Goal: Task Accomplishment & Management: Complete application form

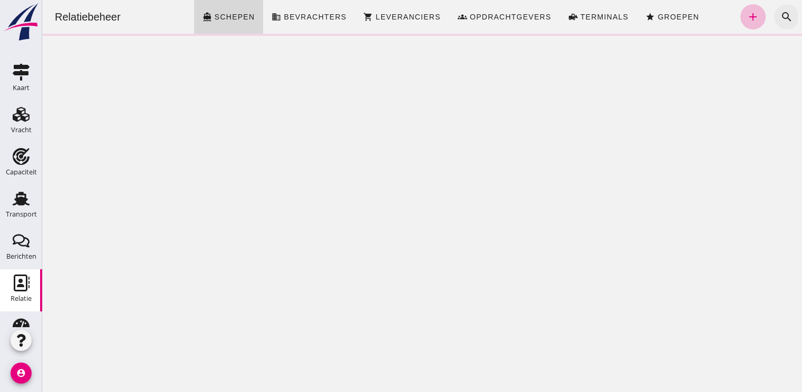
click at [780, 22] on icon "search" at bounding box center [786, 17] width 13 height 13
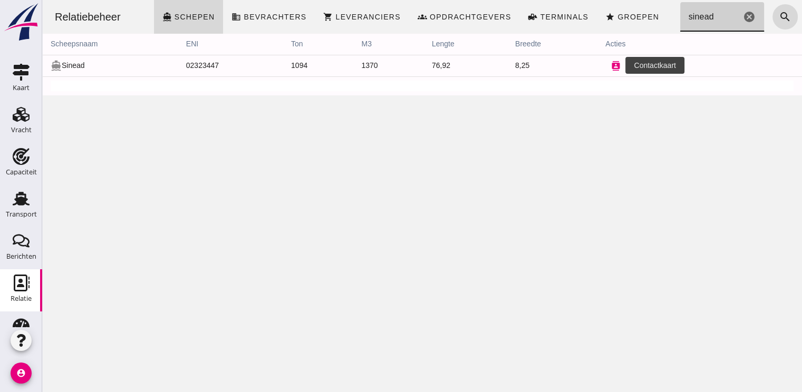
type input "sinead"
click at [612, 63] on icon "contacts" at bounding box center [615, 65] width 9 height 9
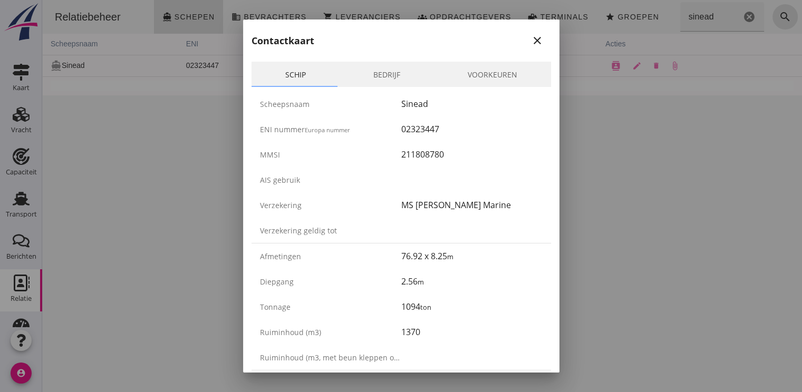
scroll to position [158, 0]
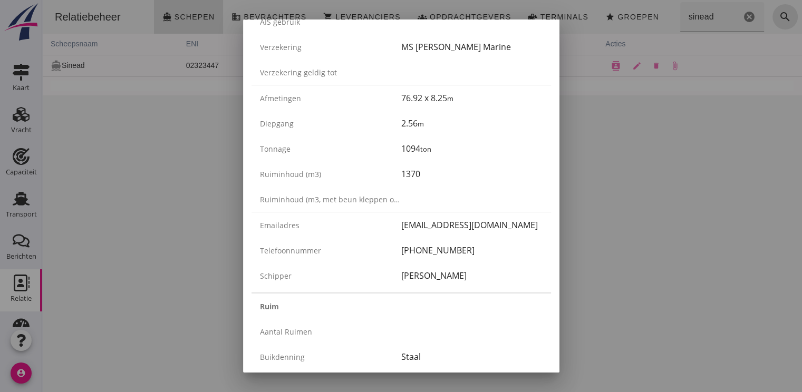
click at [466, 245] on div "+49 171 2149981" at bounding box center [471, 250] width 141 height 13
drag, startPoint x: 466, startPoint y: 249, endPoint x: 380, endPoint y: 249, distance: 85.9
click at [380, 249] on div "Telefoonnummer +49 171 2149981" at bounding box center [400, 250] width 299 height 25
drag, startPoint x: 380, startPoint y: 249, endPoint x: 437, endPoint y: 251, distance: 57.0
copy div "+49 171 2149981"
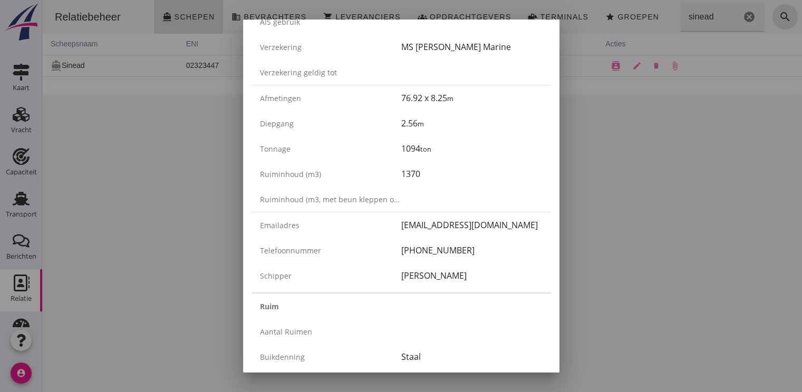
scroll to position [0, 0]
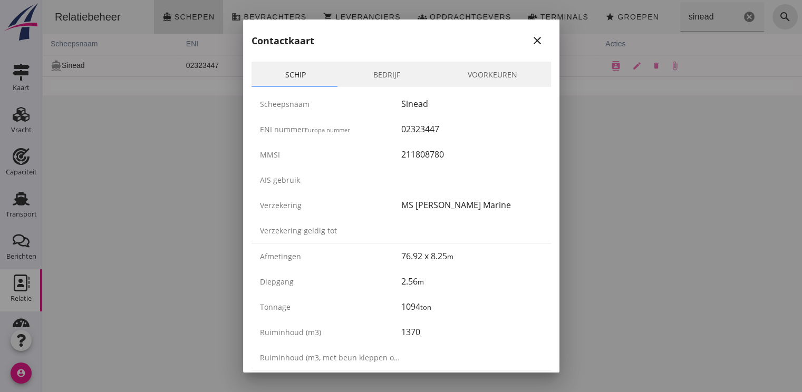
click at [536, 41] on div "close" at bounding box center [537, 40] width 19 height 13
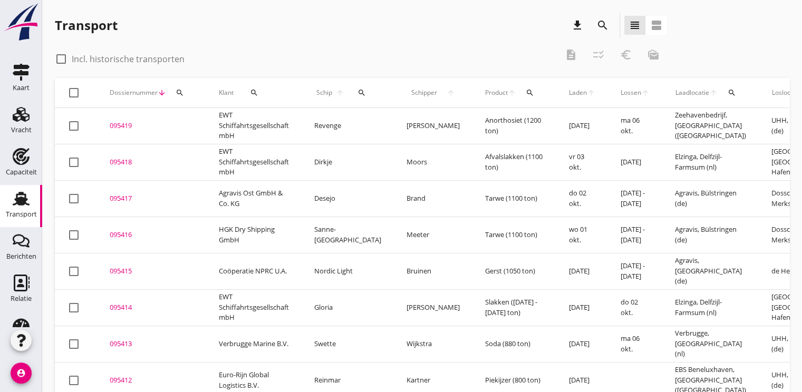
click at [178, 97] on button "search" at bounding box center [179, 92] width 19 height 19
click at [190, 127] on input "Zoeken op dossiernummer..." at bounding box center [230, 123] width 110 height 17
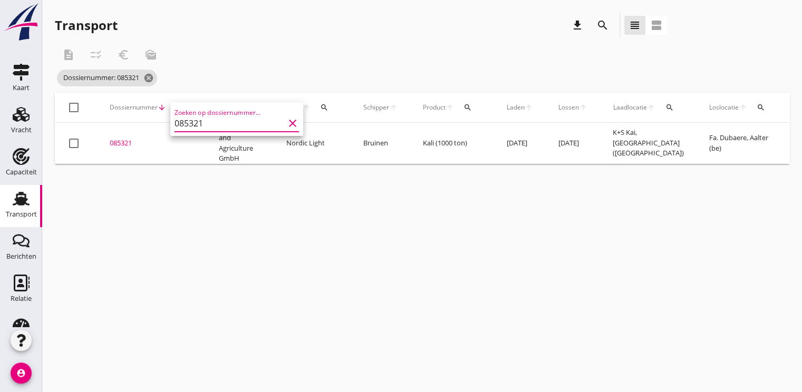
type input "085321"
click at [119, 144] on div "085321" at bounding box center [152, 143] width 84 height 11
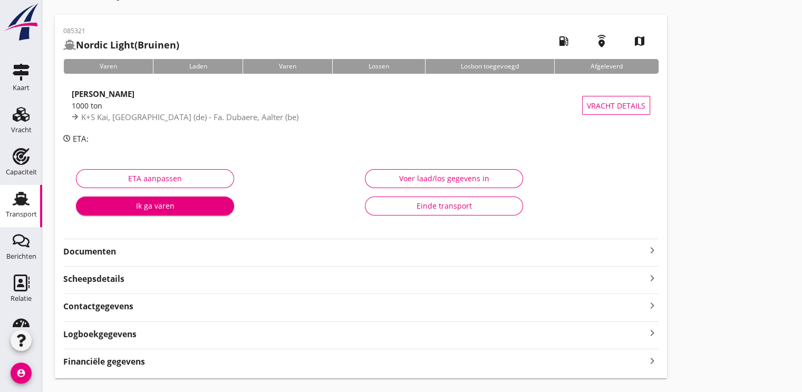
scroll to position [55, 0]
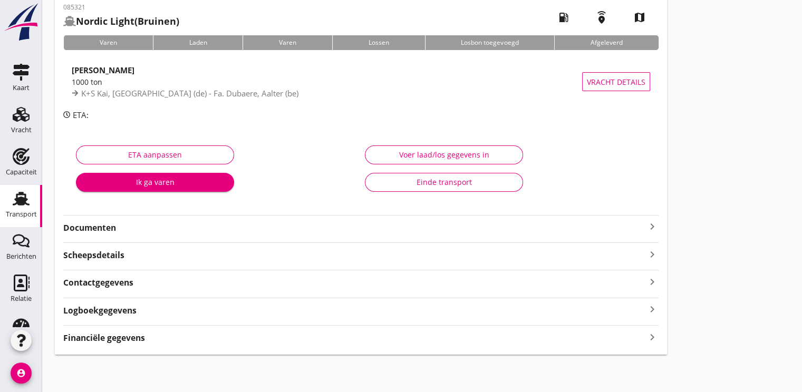
click at [87, 232] on strong "Documenten" at bounding box center [354, 228] width 583 height 12
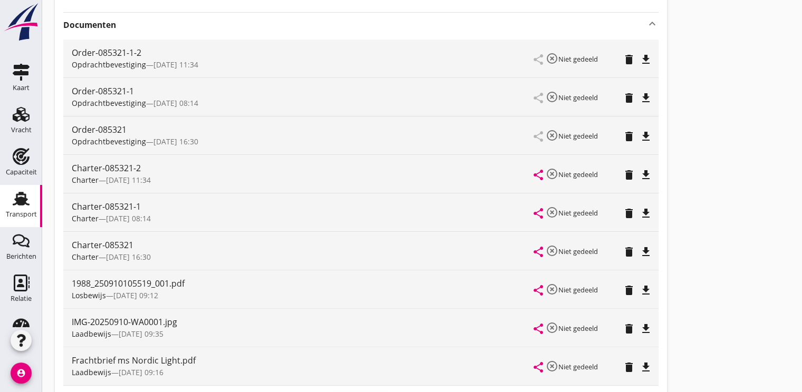
scroll to position [266, 0]
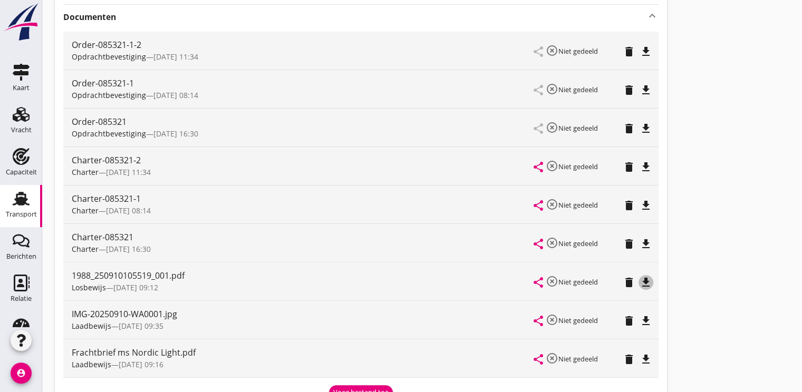
click at [647, 277] on icon "file_download" at bounding box center [646, 282] width 13 height 13
click at [647, 318] on icon "file_download" at bounding box center [646, 321] width 13 height 13
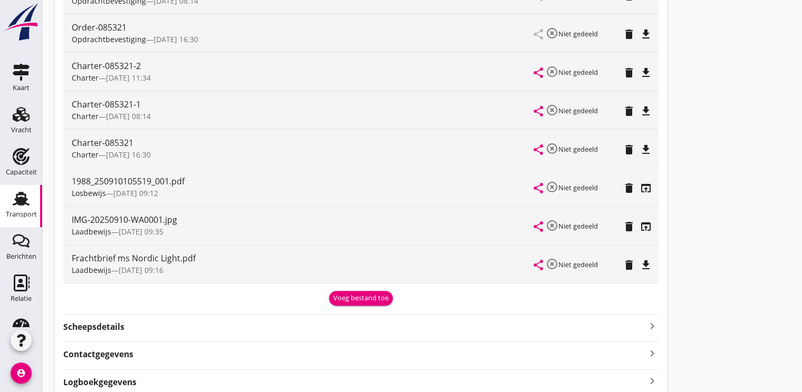
scroll to position [372, 0]
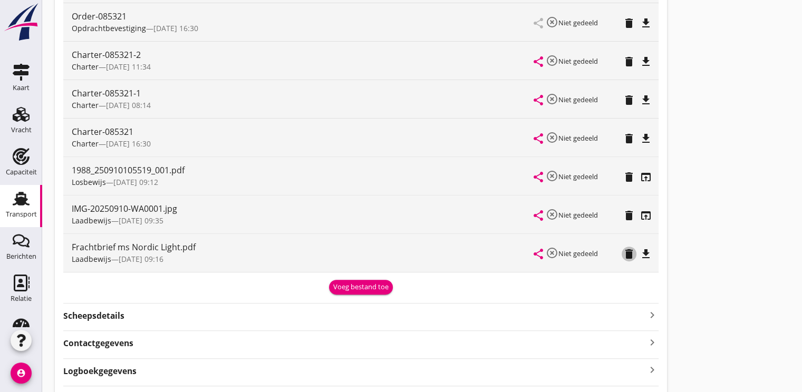
click at [630, 255] on icon "delete" at bounding box center [629, 254] width 13 height 13
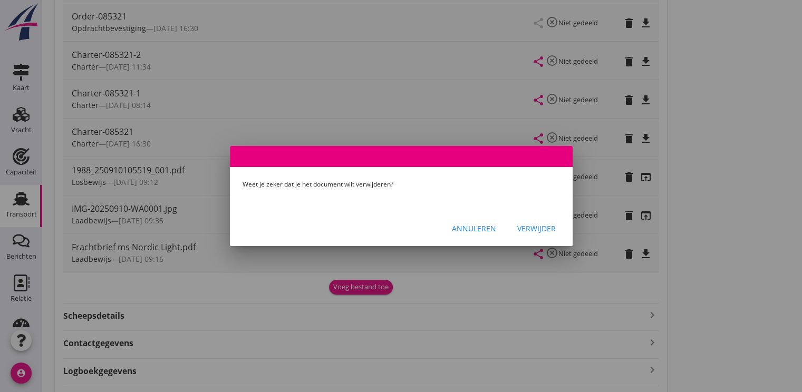
click at [484, 232] on div "Annuleren" at bounding box center [474, 228] width 44 height 11
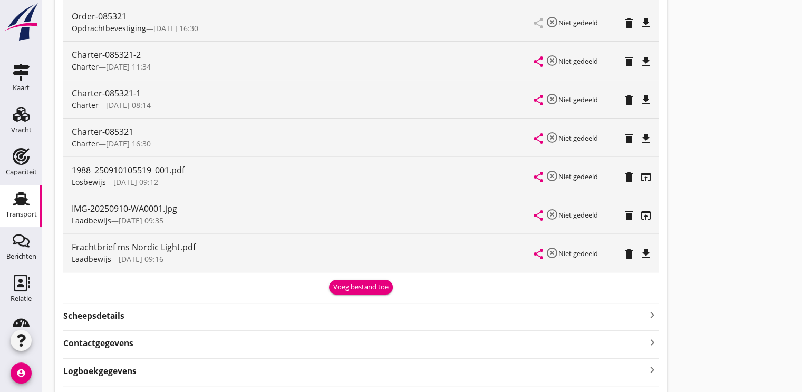
click at [646, 250] on icon "file_download" at bounding box center [646, 254] width 13 height 13
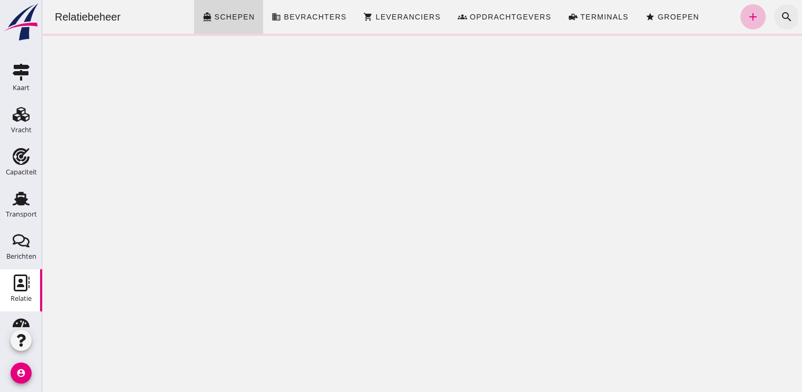
click at [780, 13] on icon "search" at bounding box center [786, 17] width 13 height 13
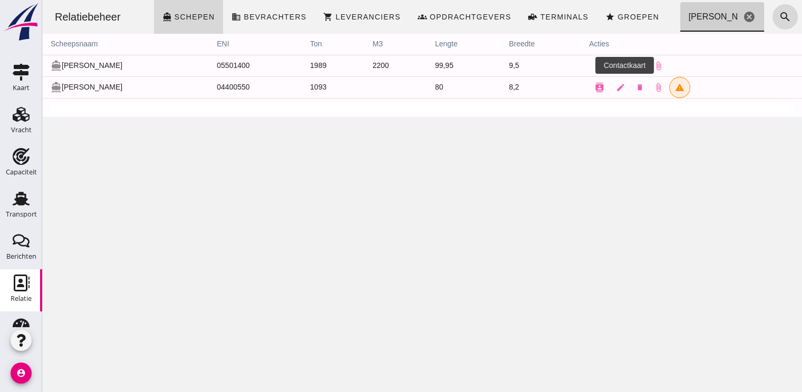
type input "[PERSON_NAME]"
click at [595, 66] on icon "contacts" at bounding box center [599, 65] width 9 height 9
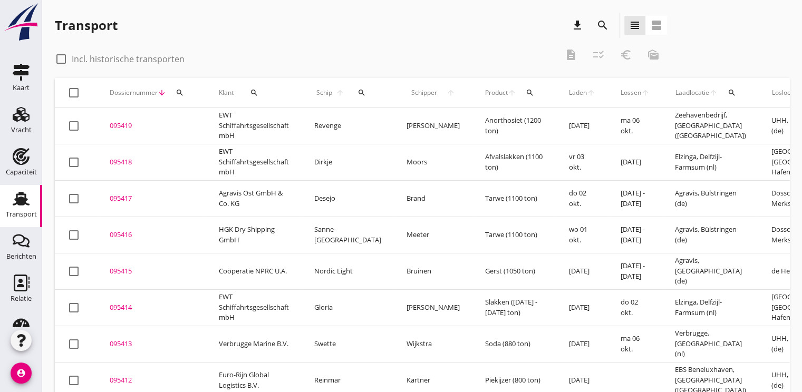
click at [181, 92] on icon "search" at bounding box center [180, 93] width 8 height 8
click at [208, 131] on div "Zoeken op dossiernummer..." at bounding box center [237, 123] width 124 height 17
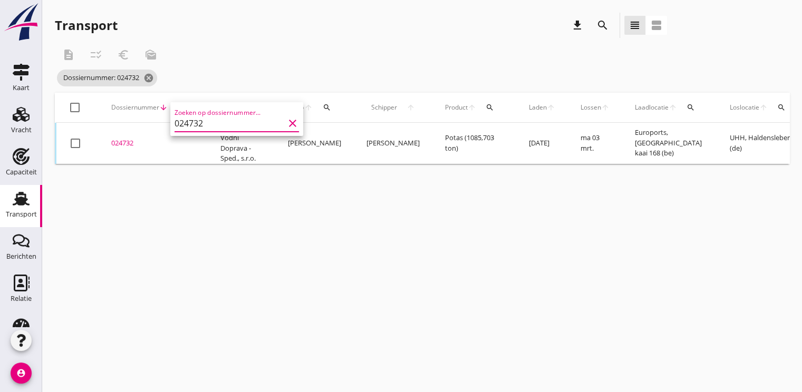
scroll to position [0, 276]
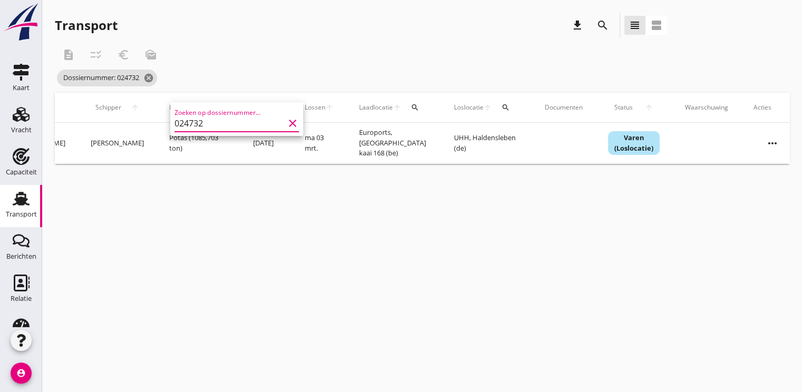
type input "024732"
click at [772, 142] on div "more_horiz" at bounding box center [772, 143] width 38 height 36
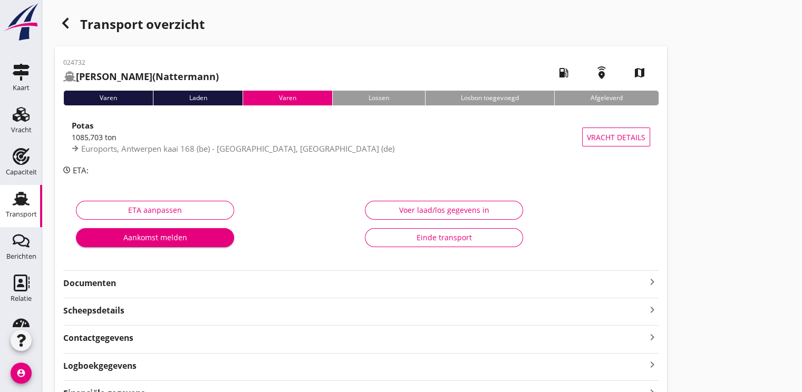
click at [66, 30] on div "button" at bounding box center [65, 23] width 21 height 21
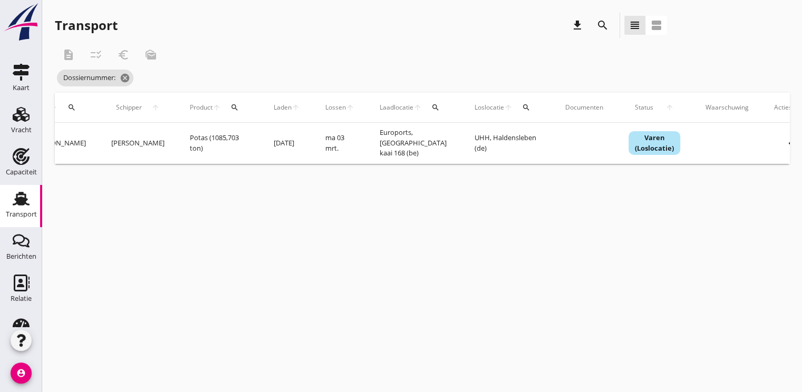
scroll to position [0, 276]
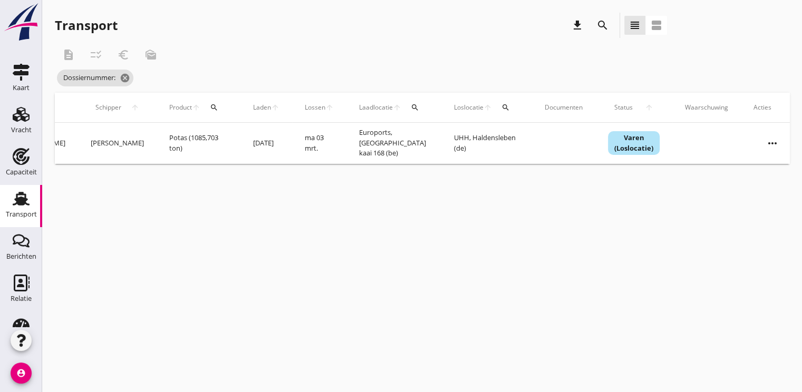
click at [758, 141] on icon "more_horiz" at bounding box center [773, 144] width 30 height 30
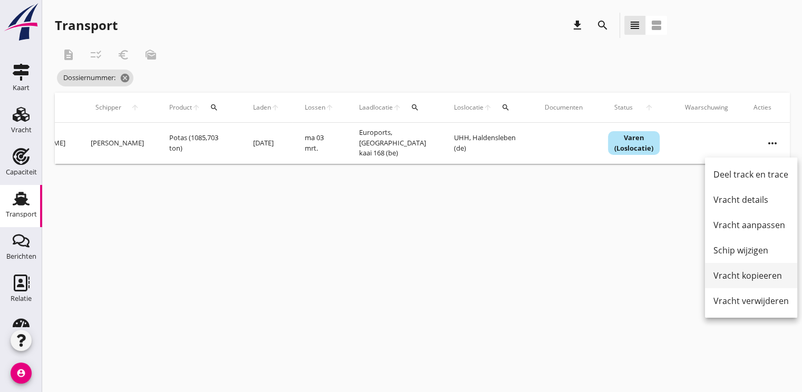
click at [742, 276] on div "Vracht kopieeren" at bounding box center [750, 275] width 75 height 13
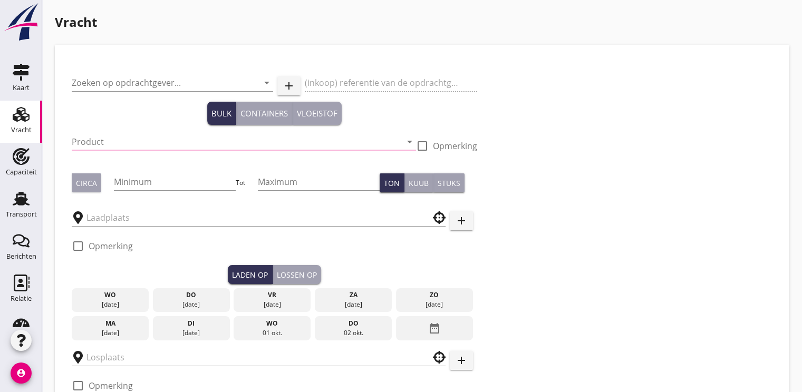
type input "Evropska Vodni Doprava - Sped., s.r.o."
type input "Potas (7231)"
type input "1150"
type input "Euroports"
type input "UHH"
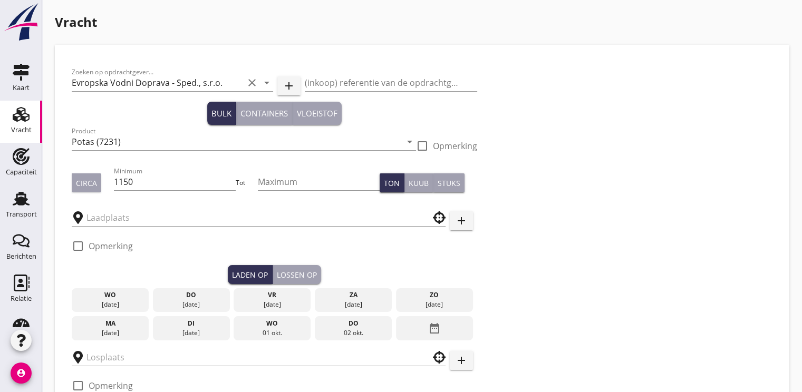
checkbox input "true"
type input "10.75"
checkbox input "false"
radio input "false"
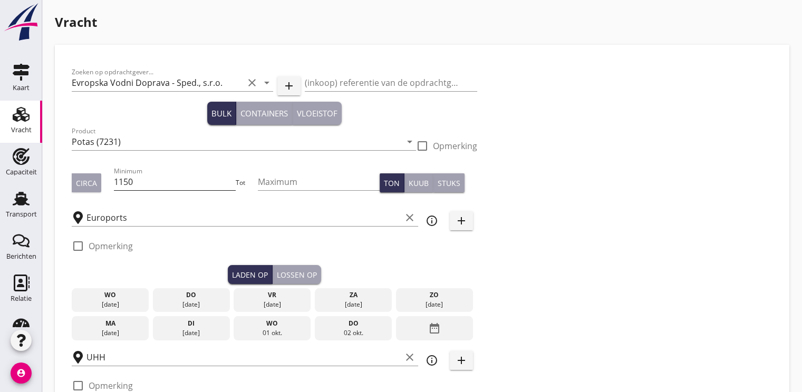
radio input "false"
checkbox input "true"
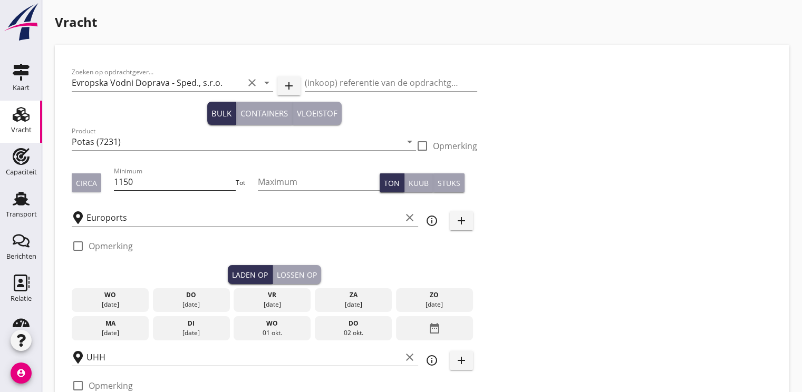
checkbox input "true"
type input "2"
type input "11.25"
checkbox input "false"
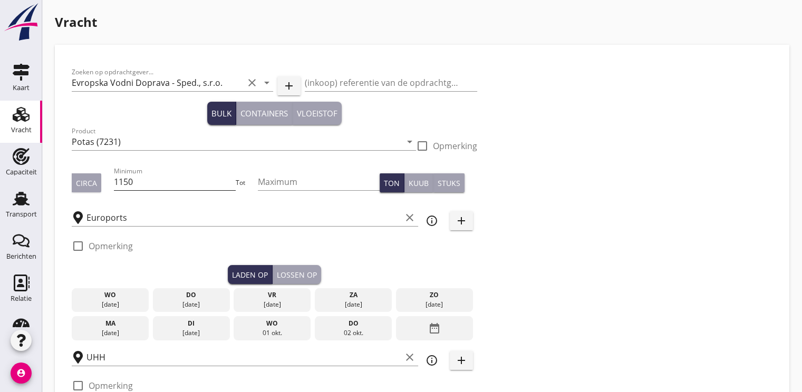
radio input "false"
checkbox input "true"
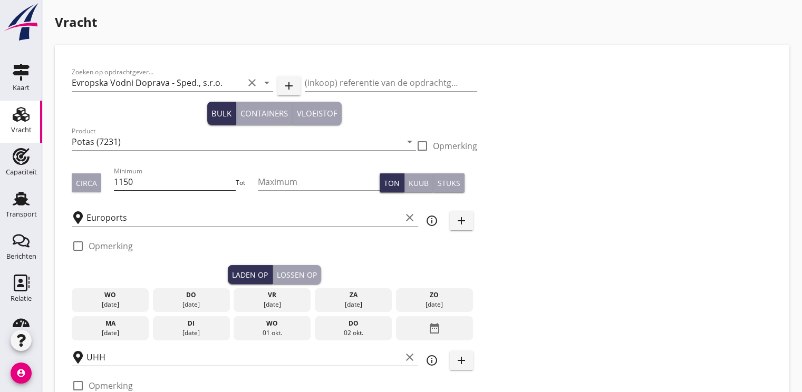
checkbox input "true"
type input "2"
type input "21"
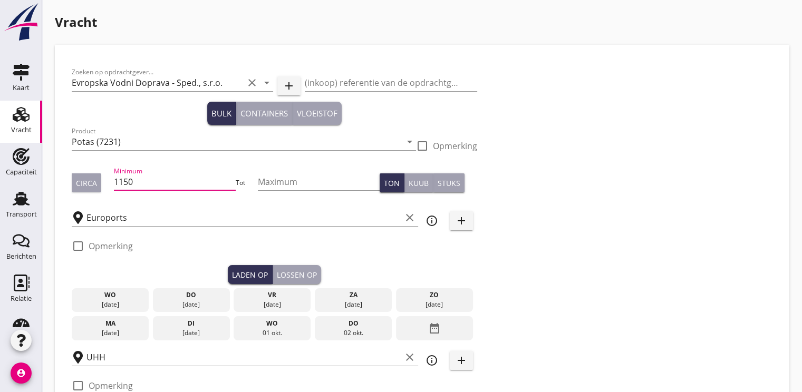
click at [137, 179] on input "1150" at bounding box center [175, 181] width 122 height 17
type input "1350"
click at [274, 183] on input "Maximum" at bounding box center [319, 181] width 122 height 17
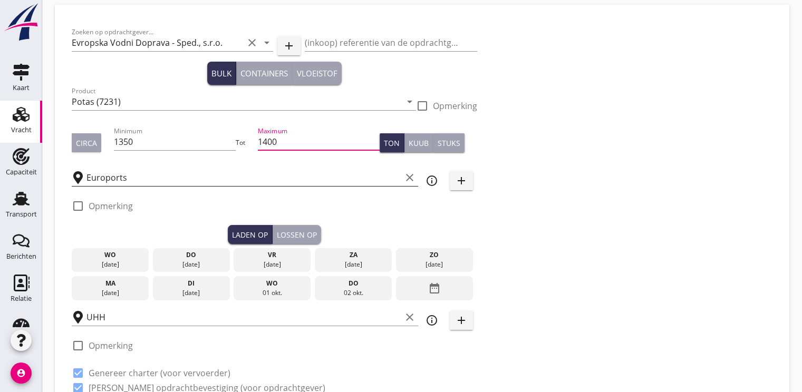
scroll to position [158, 0]
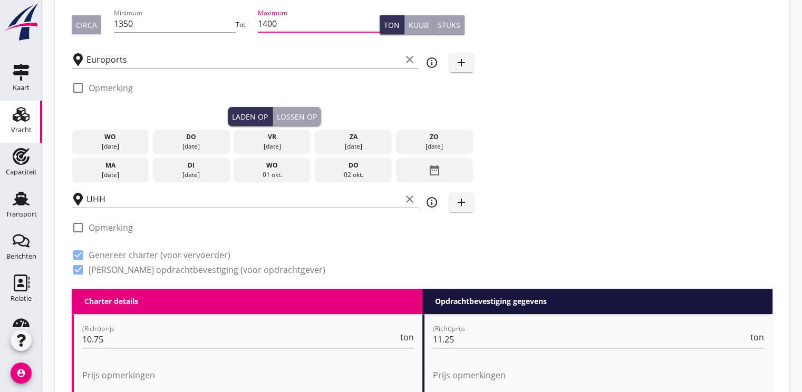
type input "1400"
click at [122, 172] on div "[DATE]" at bounding box center [110, 174] width 72 height 9
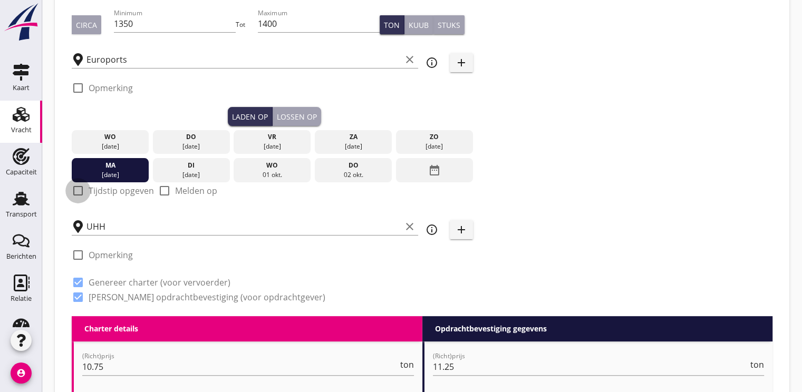
click at [82, 191] on div at bounding box center [78, 191] width 18 height 18
checkbox input "true"
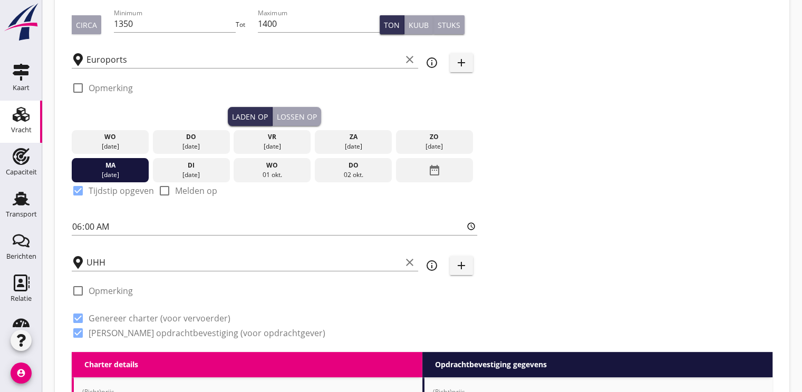
click at [287, 118] on div "Lossen op" at bounding box center [297, 116] width 40 height 11
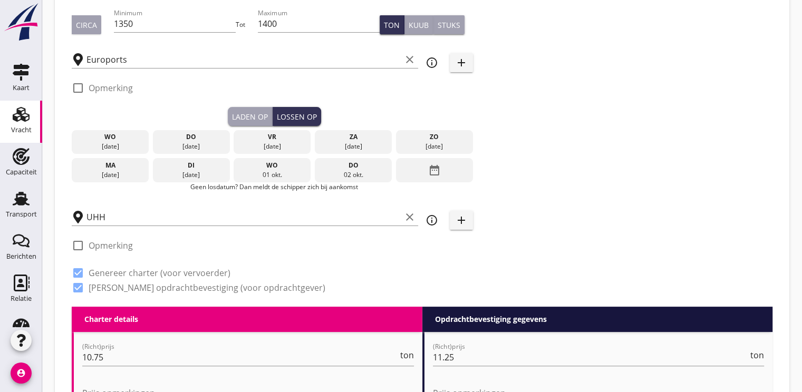
click at [441, 174] on div "date_range" at bounding box center [434, 170] width 77 height 24
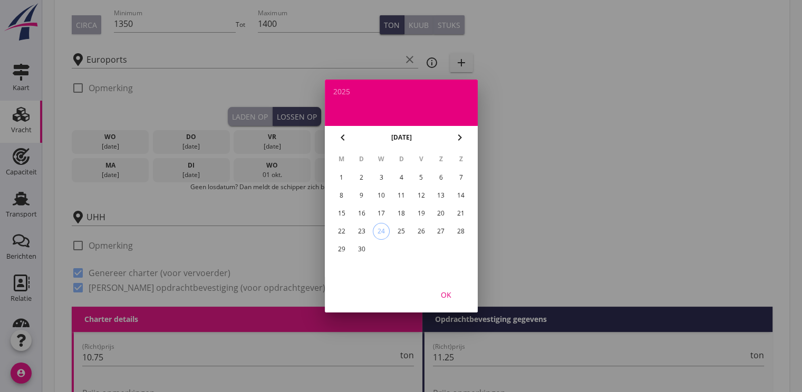
click at [463, 136] on icon "chevron_right" at bounding box center [459, 137] width 13 height 13
click at [359, 198] on div "7" at bounding box center [361, 195] width 17 height 17
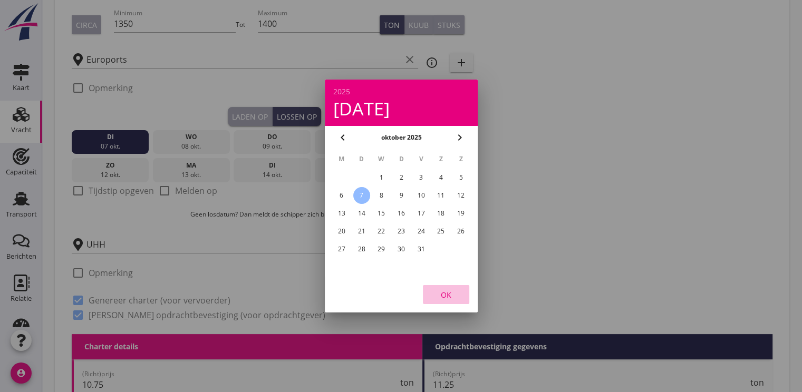
click at [444, 291] on div "OK" at bounding box center [446, 294] width 30 height 11
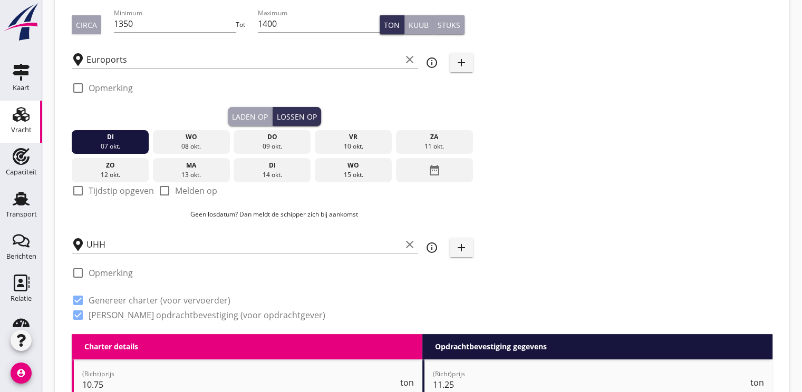
click at [73, 188] on div at bounding box center [78, 191] width 18 height 18
checkbox input "true"
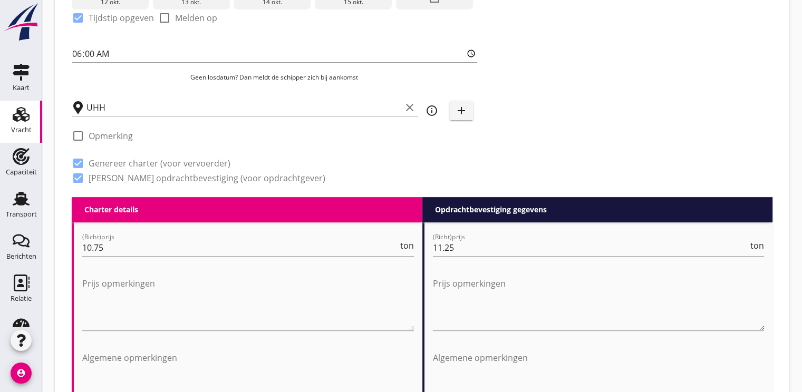
scroll to position [369, 0]
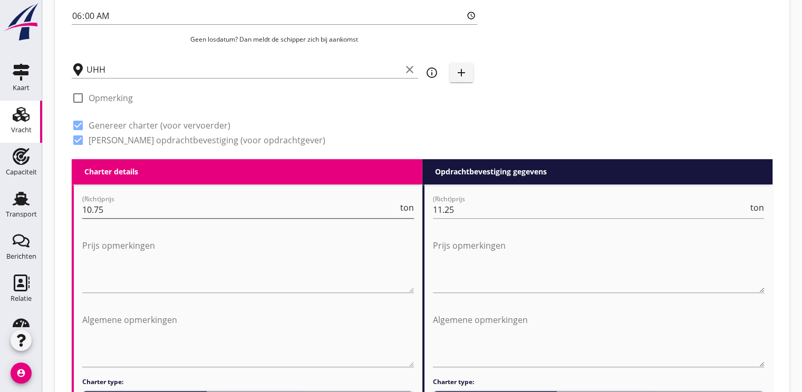
click at [114, 211] on input "10.75" at bounding box center [240, 209] width 316 height 17
type input "11.50"
click at [471, 217] on input "11.25" at bounding box center [591, 209] width 316 height 17
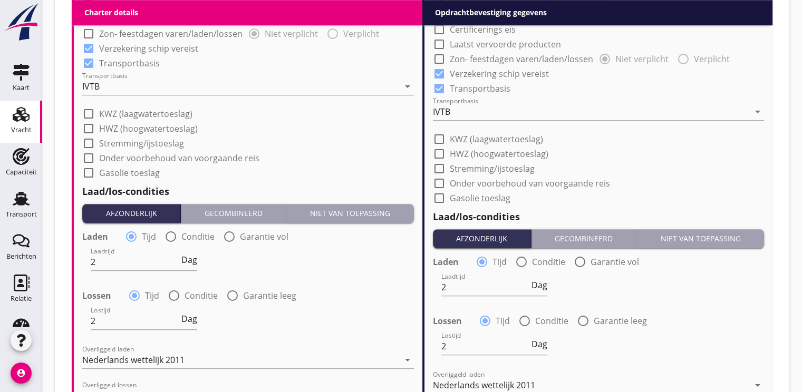
scroll to position [1002, 0]
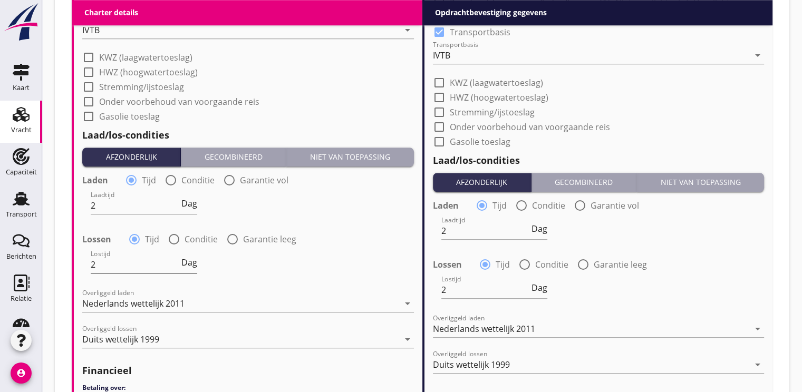
type input "12.50"
click at [127, 263] on input "2" at bounding box center [135, 264] width 89 height 17
click at [193, 259] on span "Dag" at bounding box center [189, 262] width 16 height 8
click at [196, 266] on span "Dienst" at bounding box center [184, 262] width 26 height 8
type input "48"
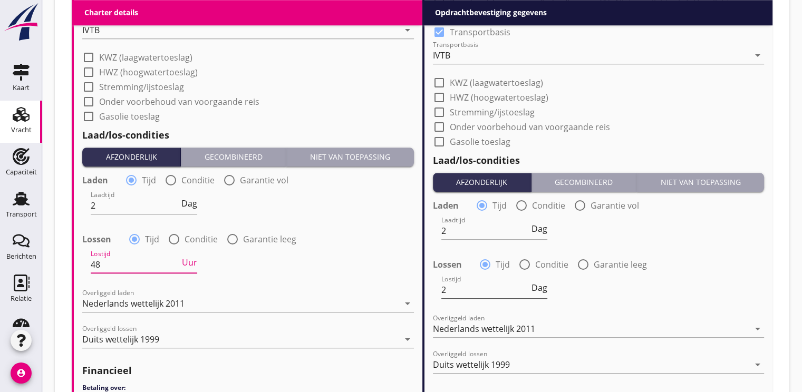
click at [481, 292] on input "2" at bounding box center [485, 290] width 89 height 17
click at [453, 290] on input "2" at bounding box center [485, 290] width 89 height 17
click at [543, 290] on span "Dag" at bounding box center [539, 288] width 16 height 8
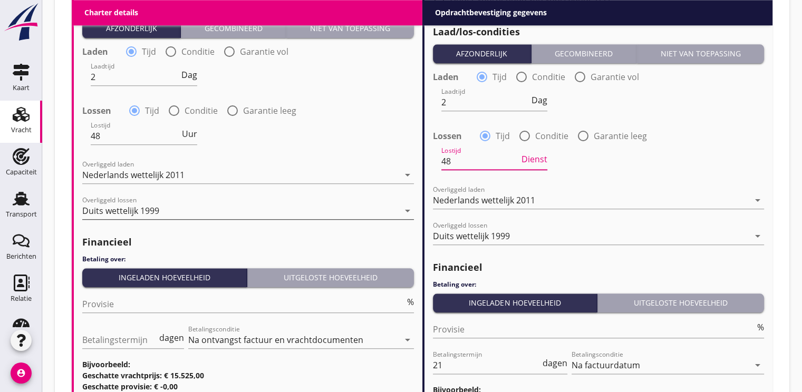
scroll to position [1054, 0]
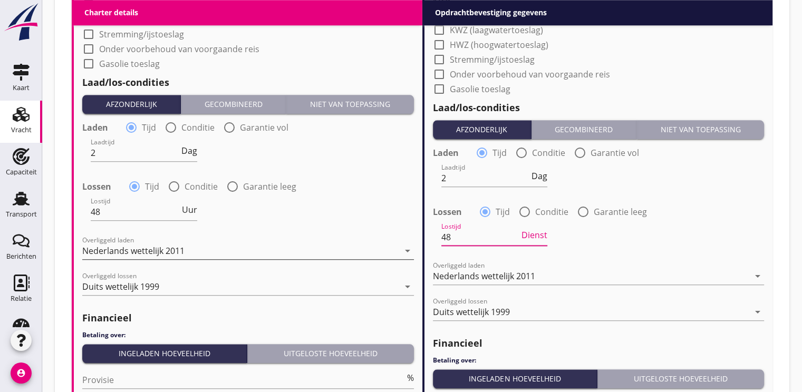
type input "48"
click at [131, 250] on div "Nederlands wettelijk 2011" at bounding box center [133, 250] width 102 height 9
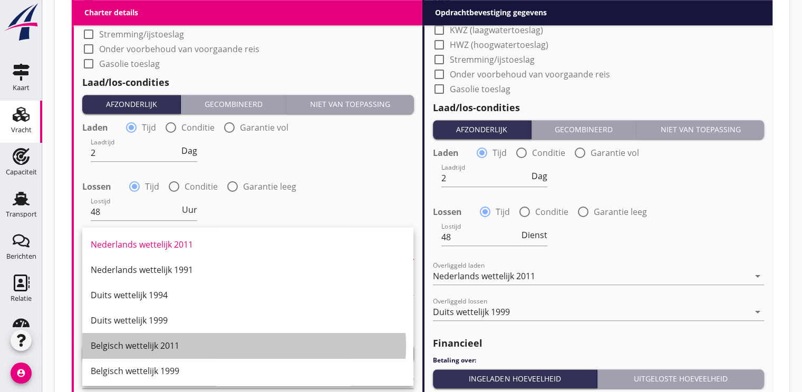
drag, startPoint x: 137, startPoint y: 348, endPoint x: 175, endPoint y: 323, distance: 46.1
click at [138, 346] on div "Belgisch wettelijk 2011" at bounding box center [248, 346] width 314 height 13
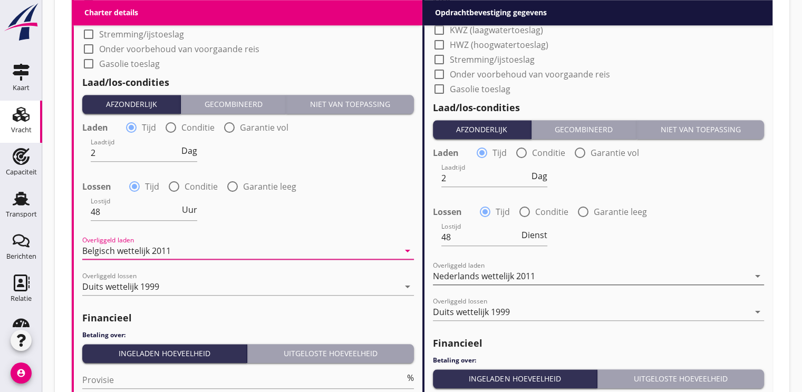
click at [449, 272] on div "Nederlands wettelijk 2011" at bounding box center [484, 276] width 102 height 9
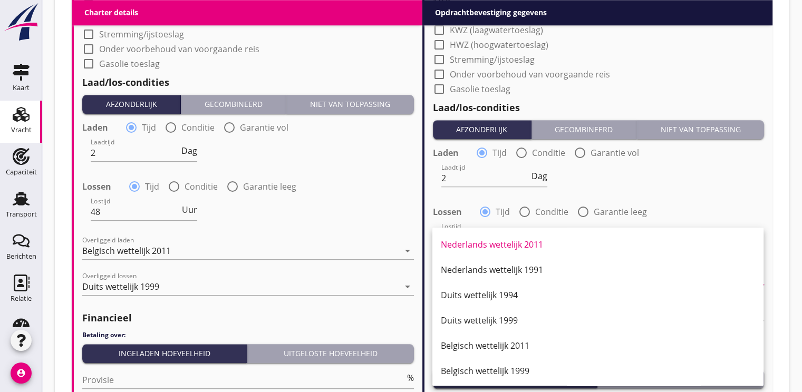
scroll to position [80, 0]
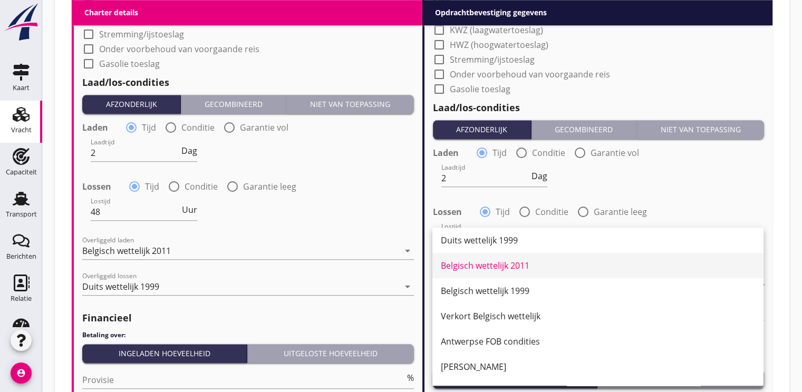
click at [484, 265] on div "Belgisch wettelijk 2011" at bounding box center [598, 265] width 314 height 13
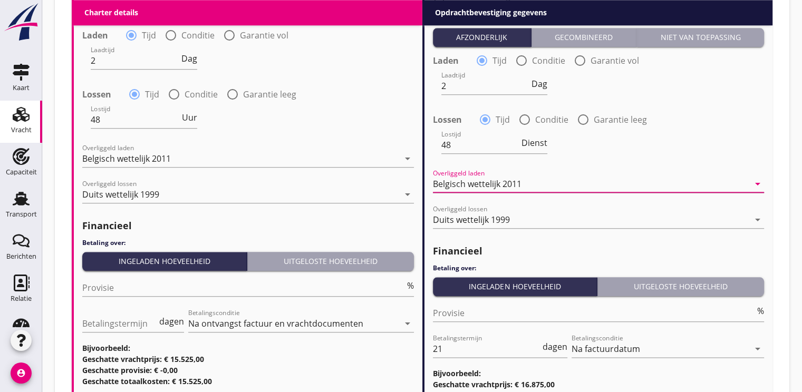
scroll to position [1246, 0]
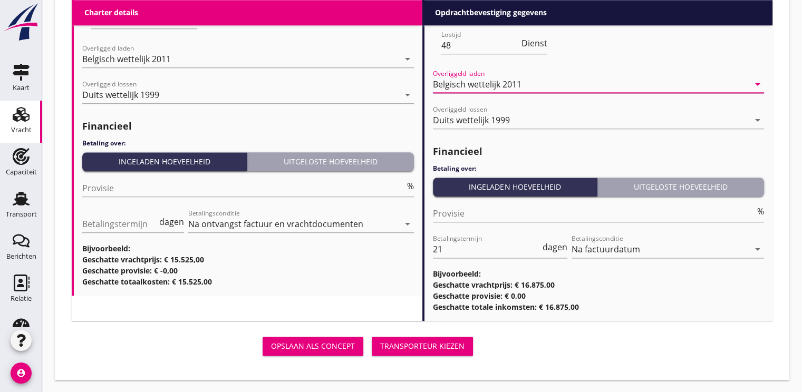
click at [428, 343] on div "Transporteur kiezen" at bounding box center [422, 346] width 84 height 11
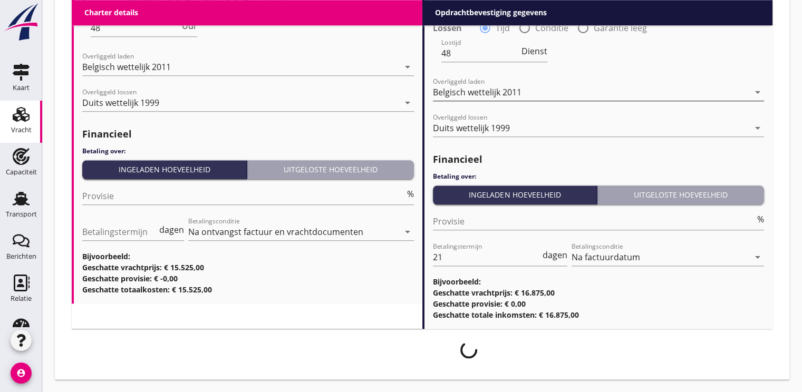
scroll to position [1238, 0]
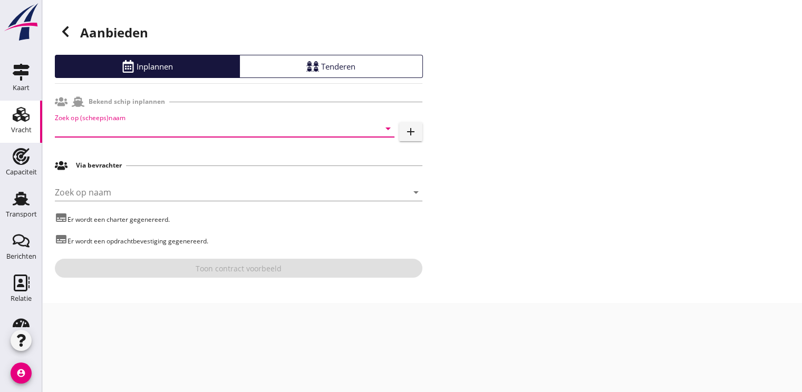
click at [81, 122] on input "Zoek op (scheeps)naam" at bounding box center [210, 128] width 310 height 17
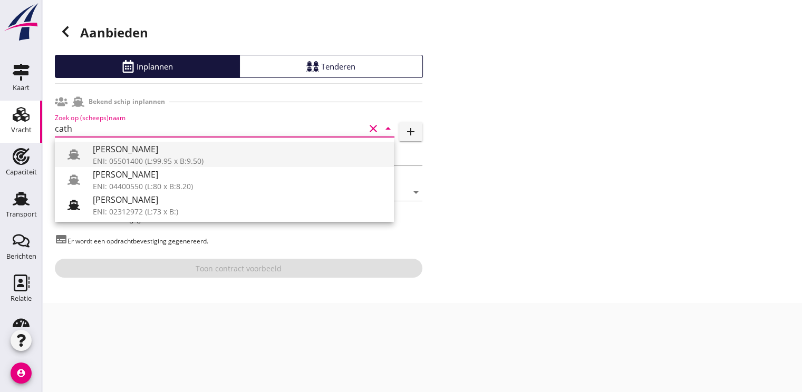
click at [162, 158] on div "ENI: 05501400 (L:99.95 x B:9.50)" at bounding box center [239, 161] width 293 height 11
type input "[PERSON_NAME]"
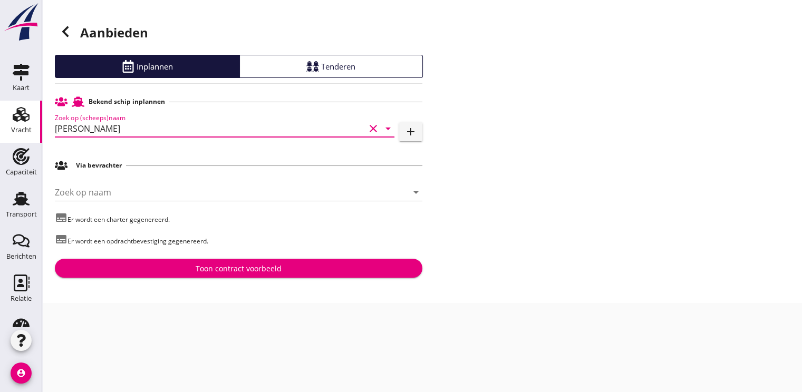
click at [234, 267] on div "Toon contract voorbeeld" at bounding box center [239, 268] width 86 height 11
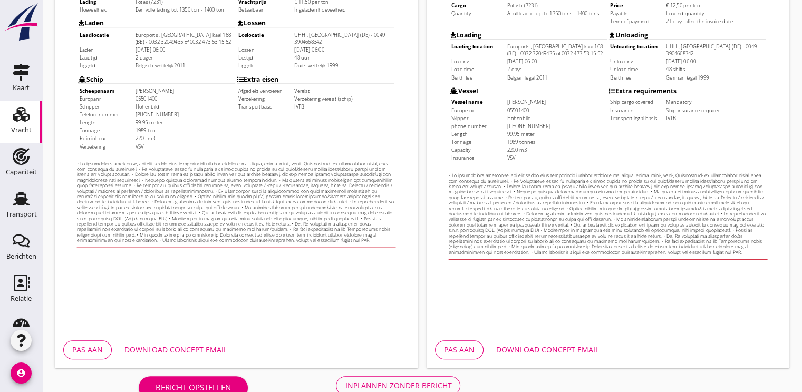
scroll to position [309, 0]
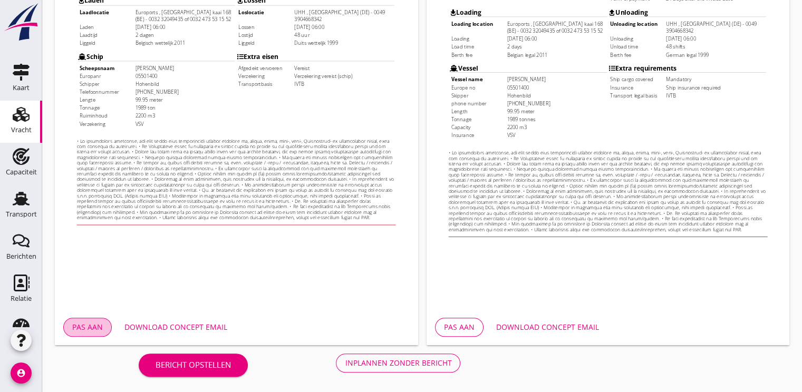
click at [90, 326] on div "Pas aan" at bounding box center [87, 327] width 31 height 11
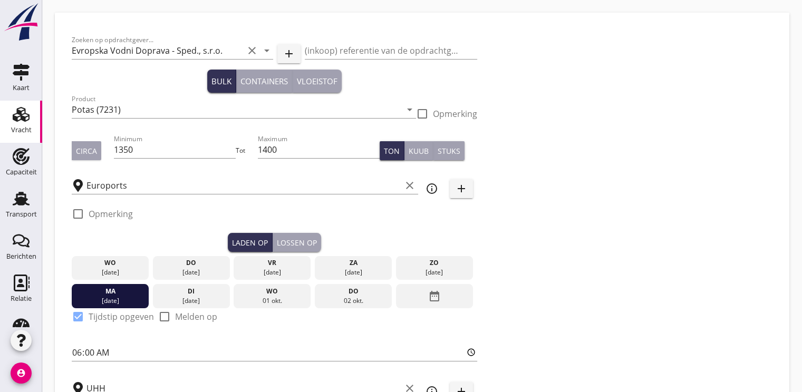
click at [538, 153] on div "Zoeken op opdrachtgever... Evropska Vodni Doprava - Sped., s.r.o. clear arrow_d…" at bounding box center [421, 254] width 709 height 449
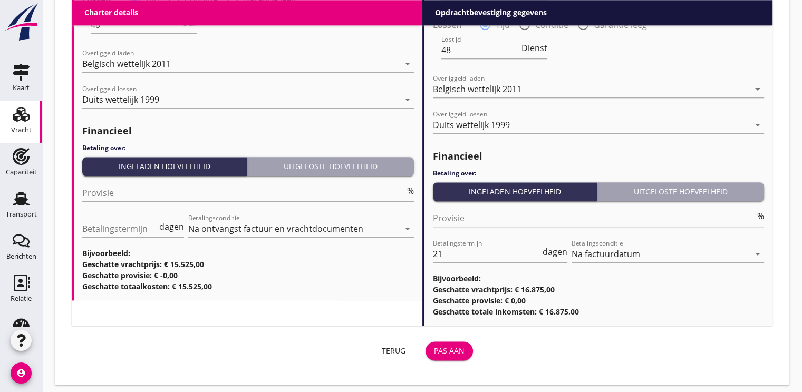
scroll to position [1196, 0]
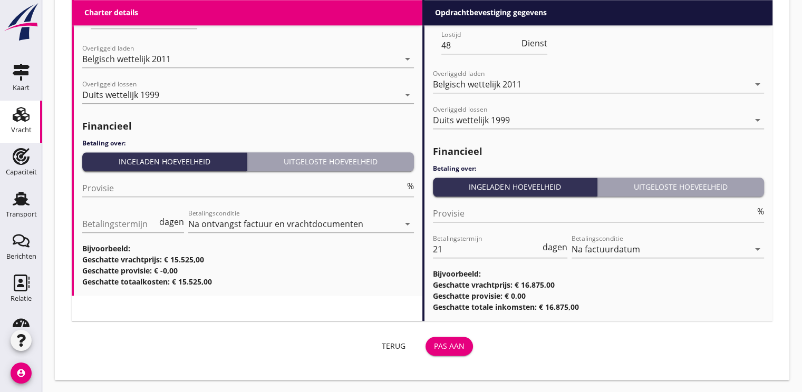
click at [452, 337] on button "Pas aan" at bounding box center [448, 346] width 47 height 19
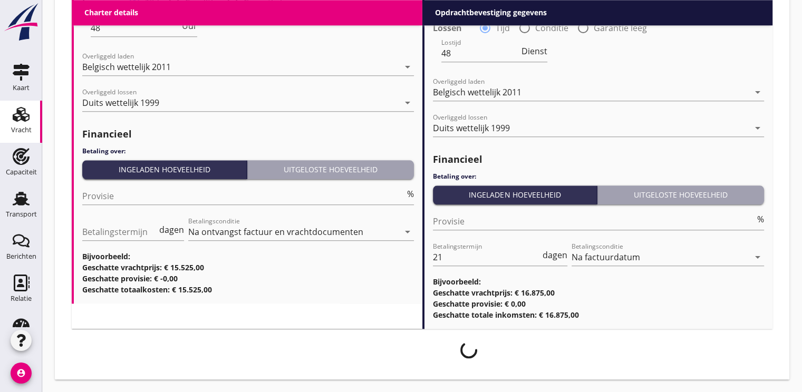
scroll to position [1188, 0]
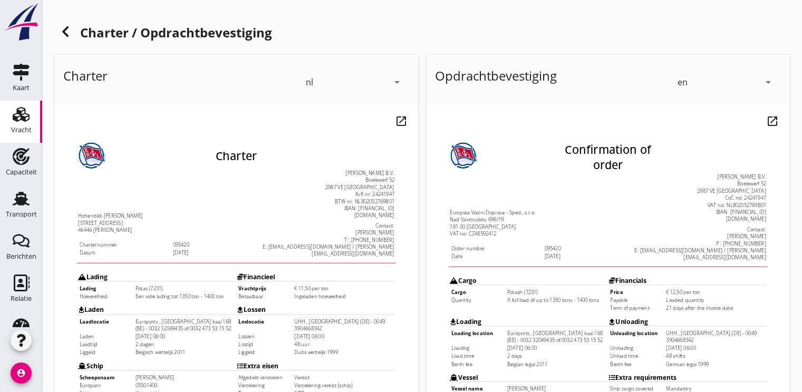
click at [397, 79] on icon "arrow_drop_down" at bounding box center [396, 82] width 13 height 13
click at [305, 127] on link "de" at bounding box center [354, 122] width 110 height 21
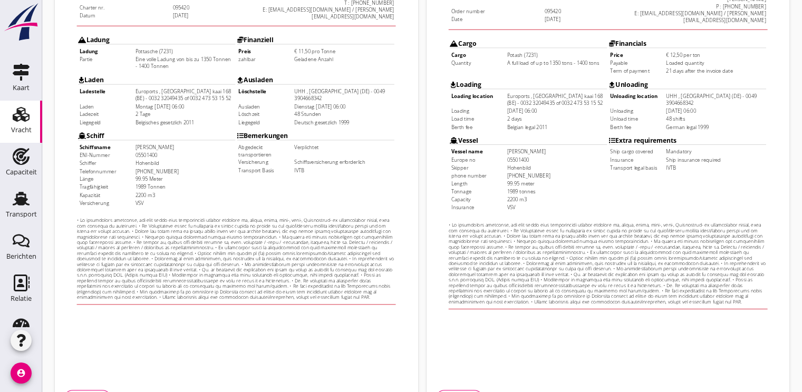
scroll to position [309, 0]
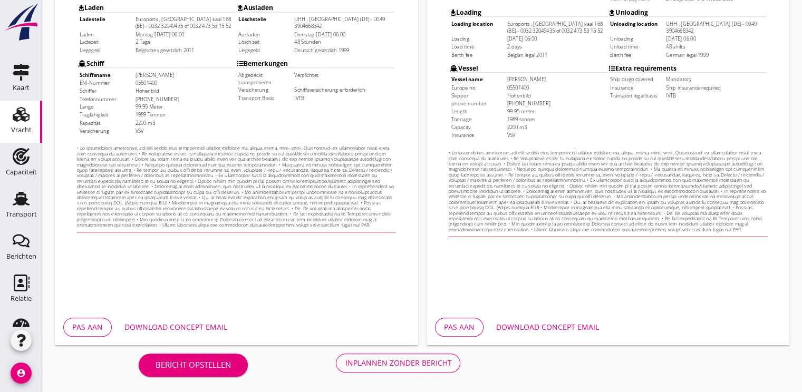
click at [401, 361] on div "Inplannen zonder bericht" at bounding box center [398, 362] width 106 height 11
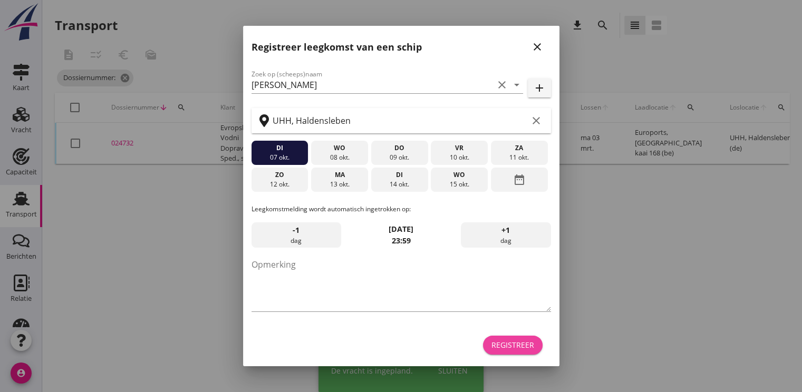
click at [500, 348] on div "Registreer" at bounding box center [512, 345] width 43 height 11
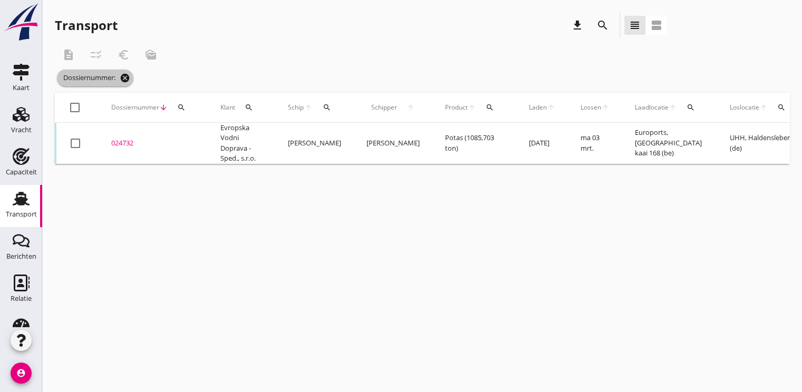
click at [124, 74] on icon "cancel" at bounding box center [125, 78] width 11 height 11
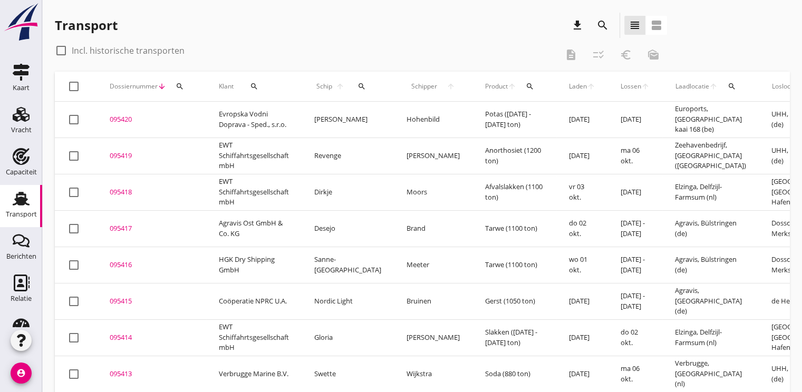
click at [183, 84] on icon "search" at bounding box center [180, 86] width 8 height 8
click at [191, 122] on input "Zoeken op dossiernummer..." at bounding box center [230, 117] width 110 height 17
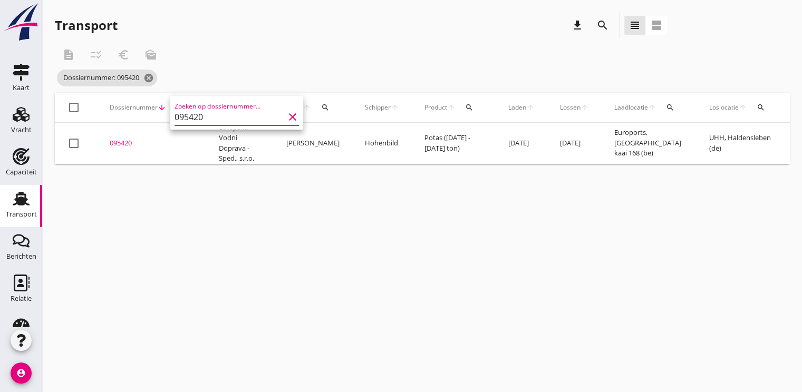
scroll to position [0, 245]
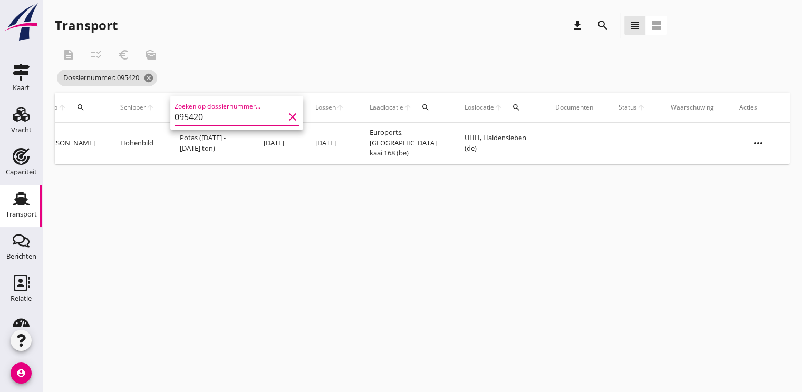
type input "095420"
click at [761, 147] on icon "more_horiz" at bounding box center [758, 144] width 30 height 30
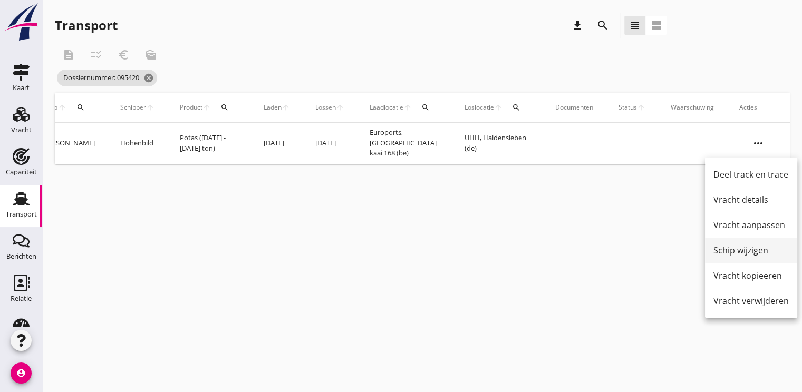
click at [745, 249] on div "Schip wijzigen" at bounding box center [750, 250] width 75 height 13
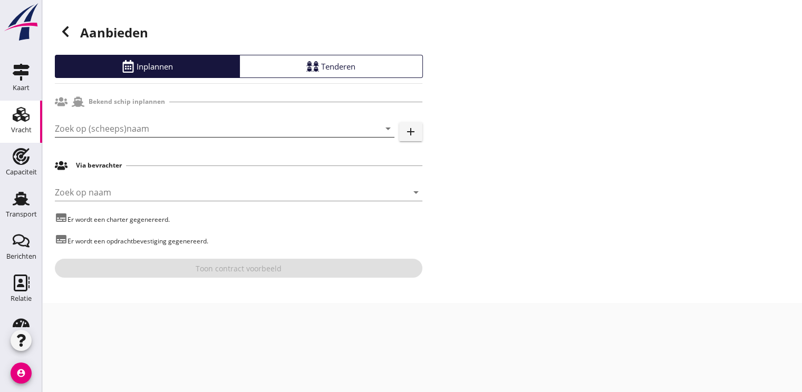
click at [116, 129] on input "Zoek op (scheeps)naam" at bounding box center [210, 128] width 310 height 17
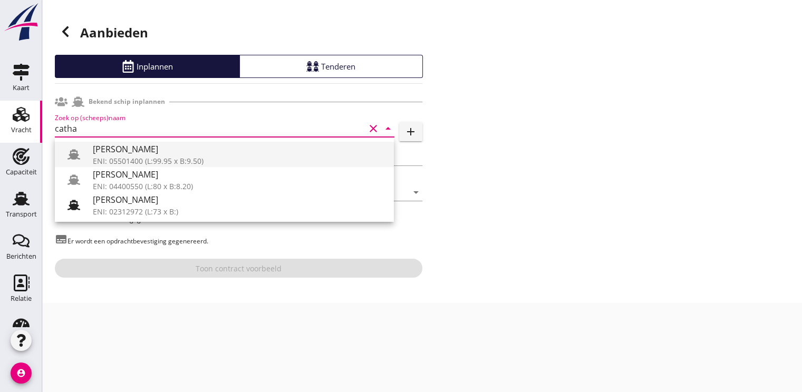
click at [127, 158] on div "ENI: 05501400 (L:99.95 x B:9.50)" at bounding box center [239, 161] width 293 height 11
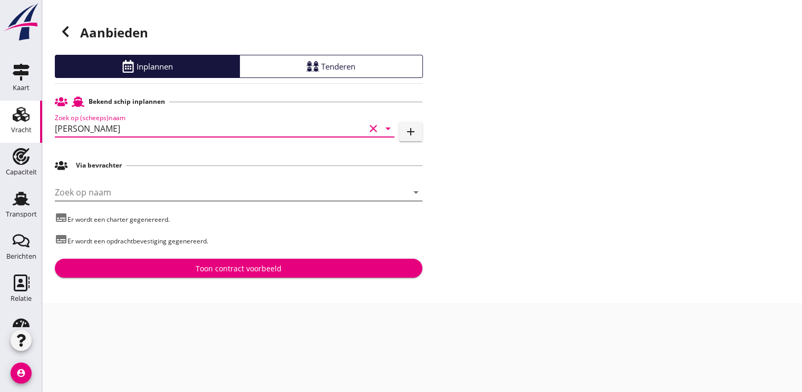
type input "[PERSON_NAME]"
click at [109, 199] on input "Zoek op naam" at bounding box center [224, 192] width 338 height 17
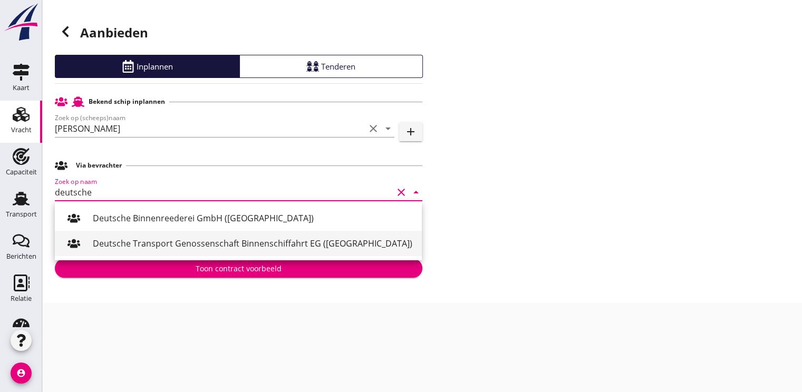
click at [189, 241] on div "Deutsche Transport Genossenschaft Binnenschiffahrt EG ([GEOGRAPHIC_DATA])" at bounding box center [253, 243] width 321 height 13
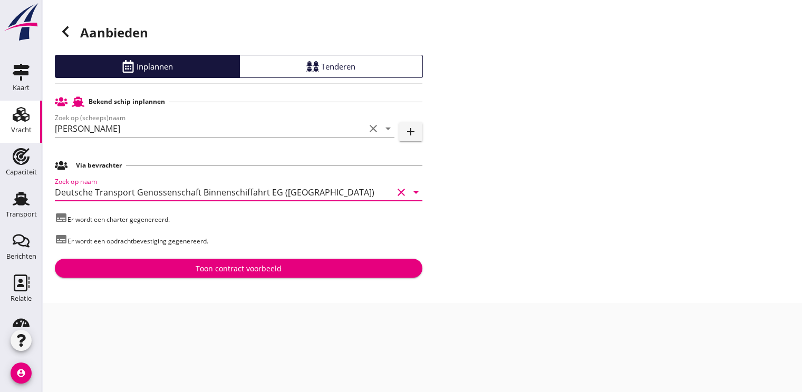
type input "Deutsche Transport Genossenschaft Binnenschiffahrt EG ([GEOGRAPHIC_DATA])"
click at [234, 266] on div "Toon contract voorbeeld" at bounding box center [239, 268] width 86 height 11
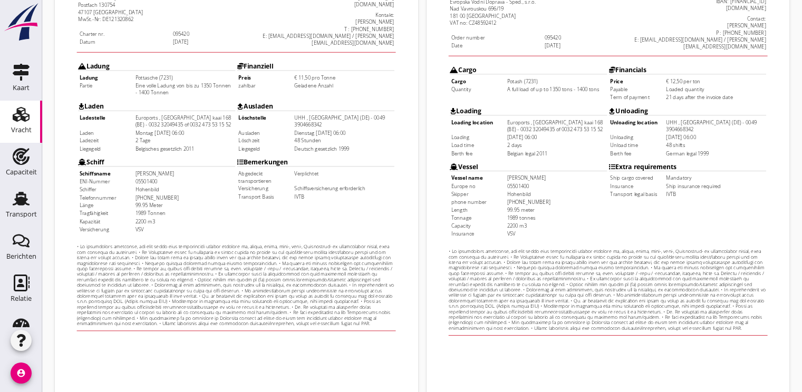
scroll to position [309, 0]
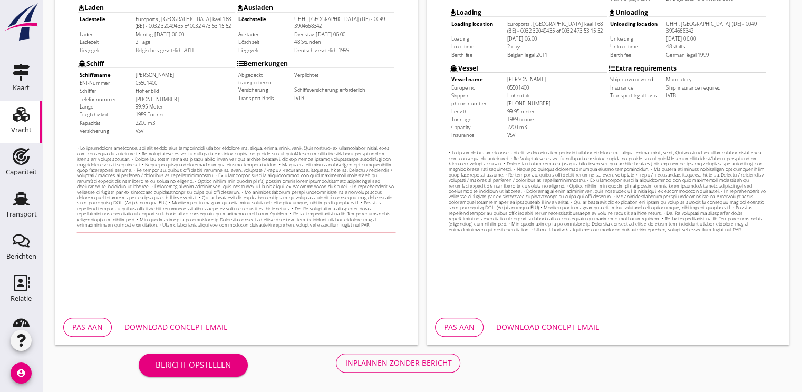
click at [186, 315] on div "Pas aan Download concept email" at bounding box center [236, 327] width 363 height 36
click at [181, 331] on div "Download concept email" at bounding box center [175, 327] width 103 height 11
click at [381, 363] on div "Inplannen zonder bericht" at bounding box center [398, 362] width 106 height 11
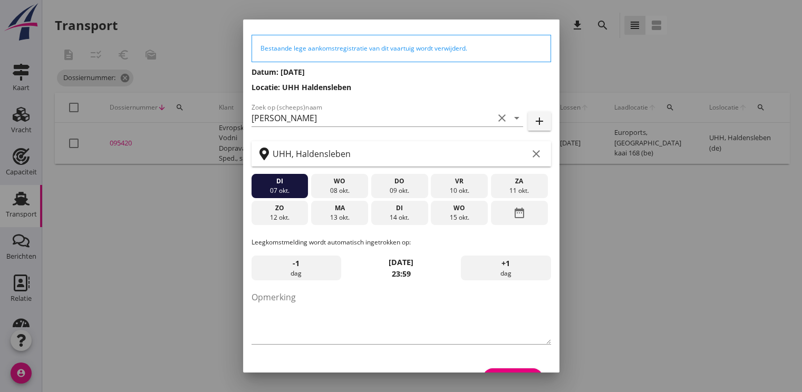
scroll to position [55, 0]
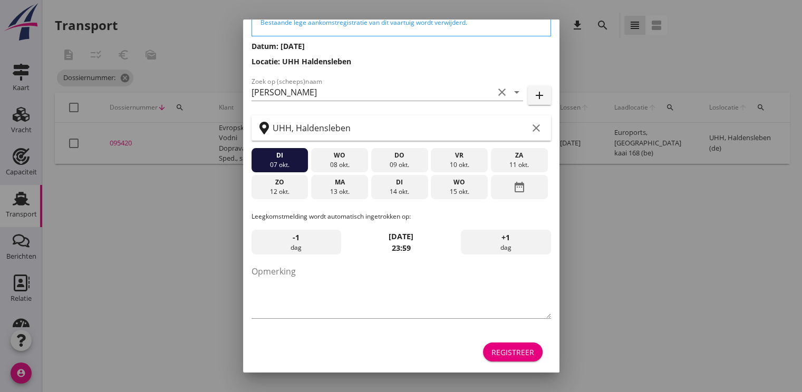
click at [491, 348] on div "Registreer" at bounding box center [512, 352] width 43 height 11
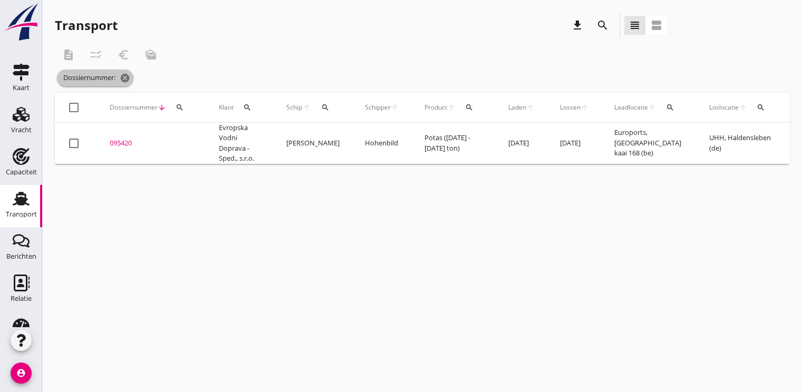
click at [132, 80] on span "Dossiernummer: cancel" at bounding box center [95, 78] width 76 height 17
click at [130, 80] on icon "cancel" at bounding box center [125, 78] width 11 height 11
